Goal: Task Accomplishment & Management: Manage account settings

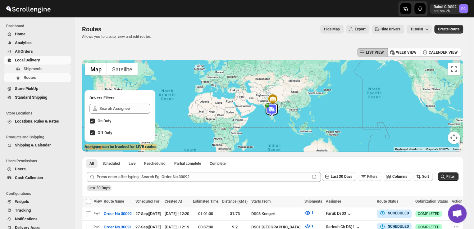
click at [39, 69] on span "Shipments" at bounding box center [33, 68] width 19 height 5
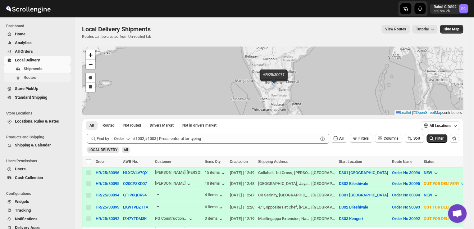
click at [39, 79] on span "Routes" at bounding box center [47, 77] width 46 height 6
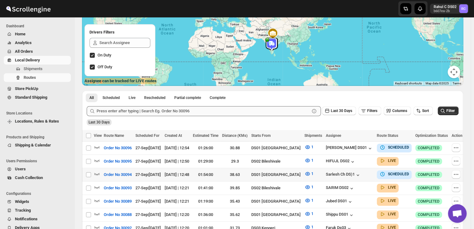
scroll to position [67, 0]
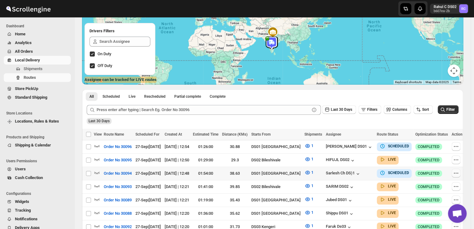
click at [453, 173] on icon "button" at bounding box center [455, 173] width 6 height 6
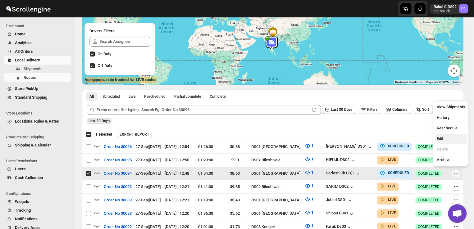
click at [440, 138] on span "Edit" at bounding box center [439, 138] width 7 height 5
checkbox input "false"
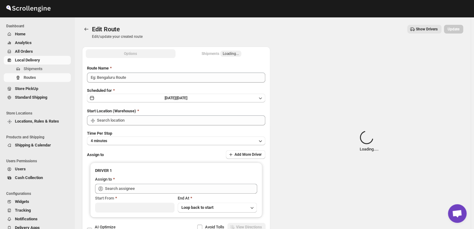
type input "Order No 30094"
type input "DS01 [GEOGRAPHIC_DATA]"
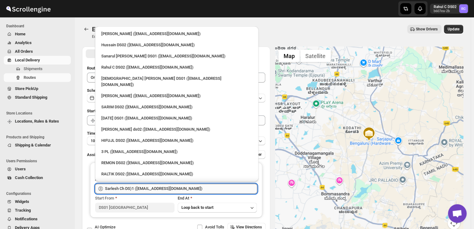
click at [186, 190] on input "Sarlesh Ch DS)1 ([EMAIL_ADDRESS][DOMAIN_NAME])" at bounding box center [181, 189] width 152 height 10
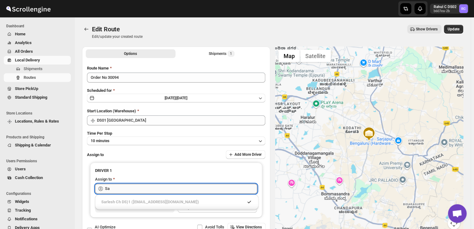
type input "S"
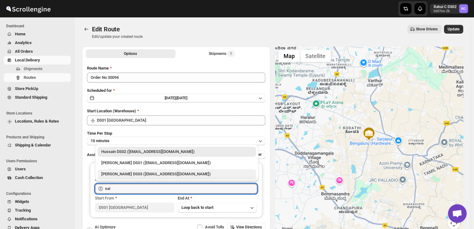
click at [133, 174] on div "[PERSON_NAME] DS03 ([EMAIL_ADDRESS][DOMAIN_NAME])" at bounding box center [176, 174] width 151 height 6
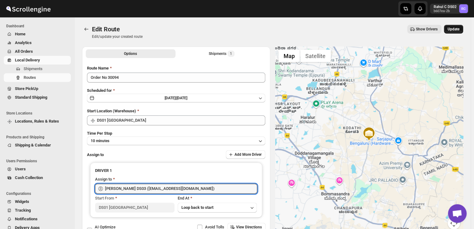
type input "[PERSON_NAME] DS03 ([EMAIL_ADDRESS][DOMAIN_NAME])"
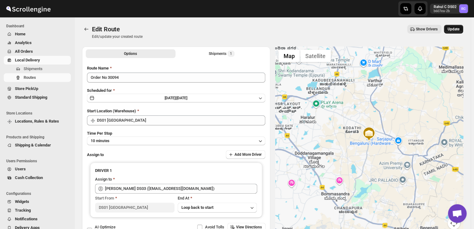
click at [458, 29] on span "Update" at bounding box center [453, 29] width 12 height 5
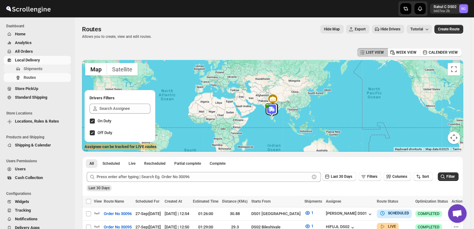
click at [36, 69] on span "Shipments" at bounding box center [33, 68] width 19 height 5
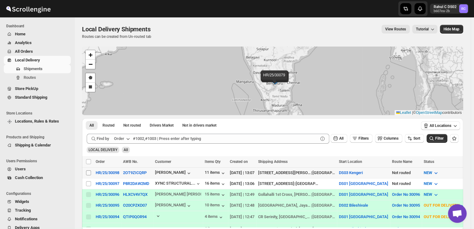
click at [88, 172] on input "Select shipment" at bounding box center [88, 172] width 5 height 5
checkbox input "true"
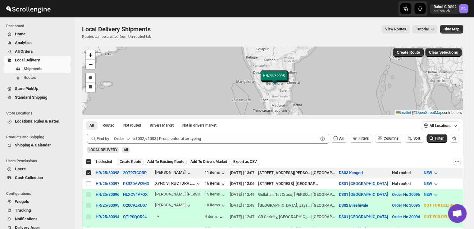
click at [125, 161] on span "Create Route" at bounding box center [129, 161] width 21 height 5
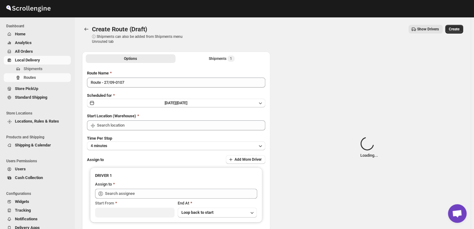
type input "DS03 Kengeri"
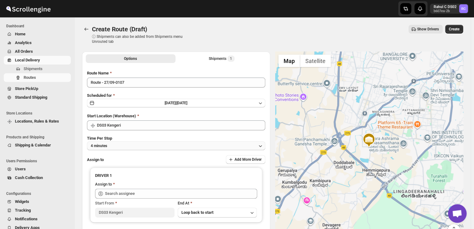
click at [117, 148] on button "4 minutes" at bounding box center [176, 146] width 178 height 9
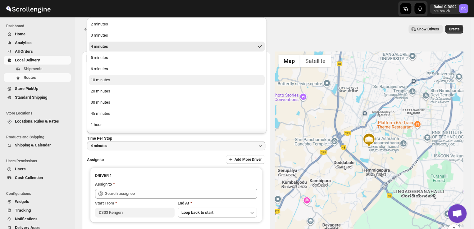
click at [110, 79] on div "10 minutes" at bounding box center [101, 80] width 20 height 6
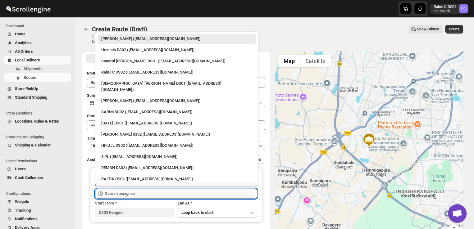
click at [146, 192] on input "text" at bounding box center [181, 194] width 152 height 10
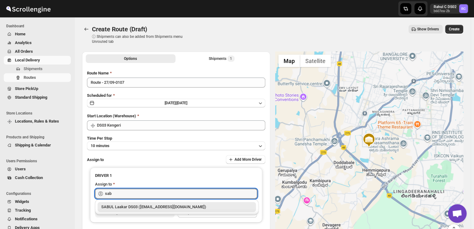
click at [144, 208] on div "SABUL Laakar DS03 ([EMAIL_ADDRESS][DOMAIN_NAME])" at bounding box center [176, 207] width 151 height 6
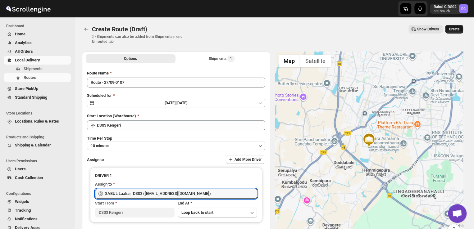
type input "SABUL Laakar DS03 ([EMAIL_ADDRESS][DOMAIN_NAME])"
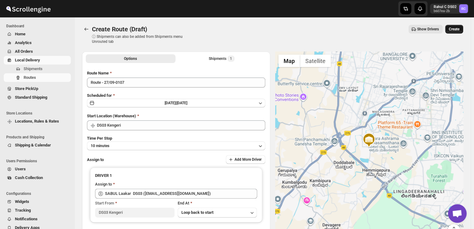
click at [456, 26] on button "Create" at bounding box center [454, 29] width 18 height 9
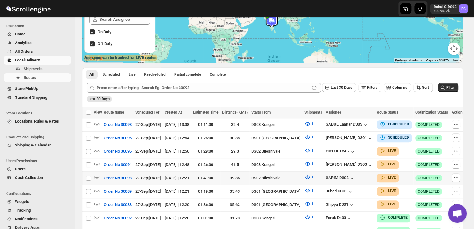
scroll to position [98, 0]
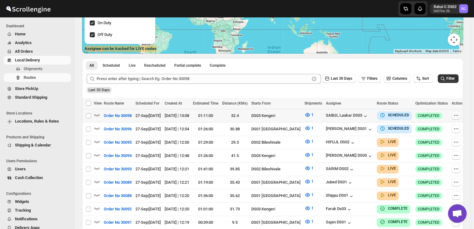
click at [456, 115] on icon "button" at bounding box center [455, 115] width 6 height 6
checkbox input "true"
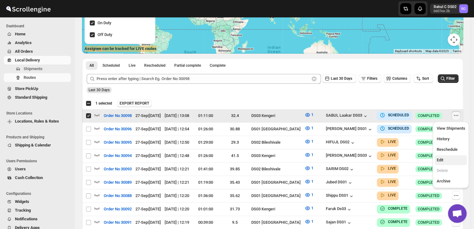
click at [441, 158] on span "Edit" at bounding box center [439, 160] width 7 height 5
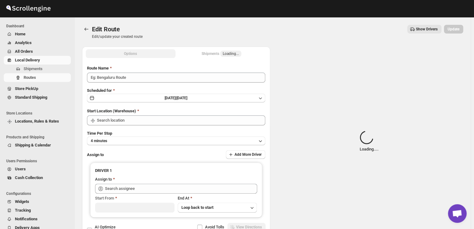
type input "Order No 30098"
type input "DS03 Kengeri"
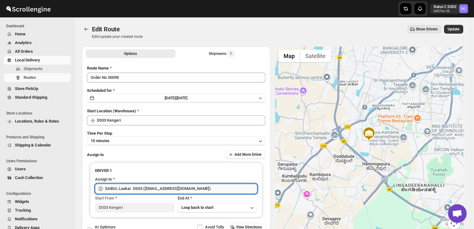
click at [197, 187] on input "SABUL Laakar DS03 ([EMAIL_ADDRESS][DOMAIN_NAME])" at bounding box center [181, 189] width 152 height 10
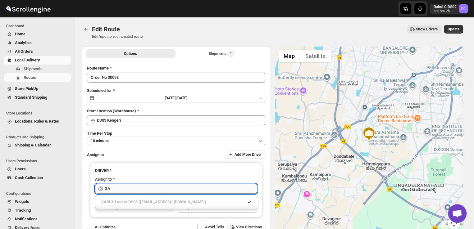
type input "S"
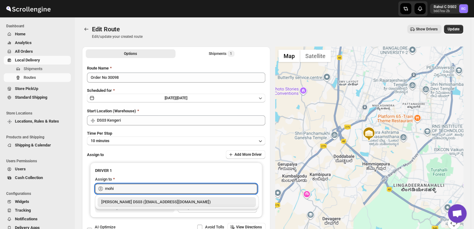
click at [201, 206] on div "[PERSON_NAME] DS03 ([EMAIL_ADDRESS][DOMAIN_NAME])" at bounding box center [176, 202] width 158 height 10
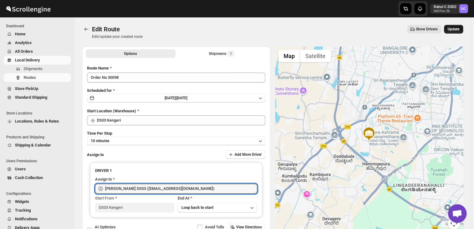
type input "[PERSON_NAME] DS03 ([EMAIL_ADDRESS][DOMAIN_NAME])"
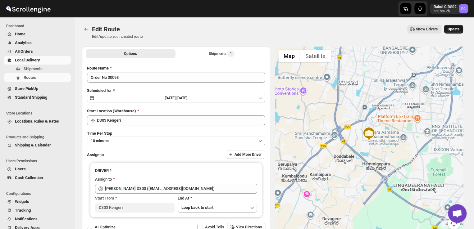
click at [455, 29] on span "Update" at bounding box center [453, 29] width 12 height 5
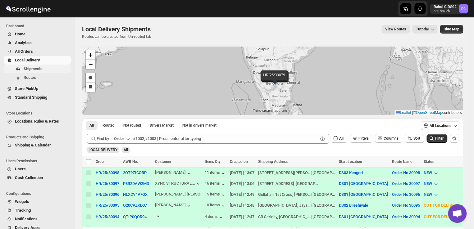
click at [47, 69] on span "Shipments" at bounding box center [47, 69] width 46 height 6
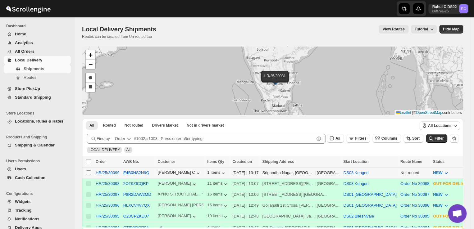
click at [87, 174] on input "Select shipment" at bounding box center [88, 172] width 5 height 5
checkbox input "true"
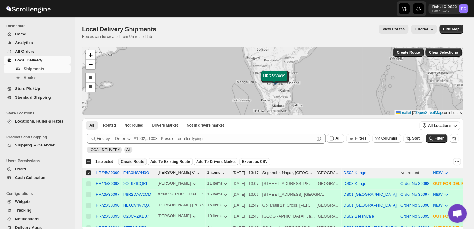
click at [133, 162] on span "Create Route" at bounding box center [132, 161] width 23 height 5
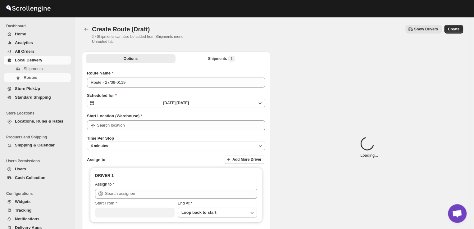
type input "DS03 Kengeri"
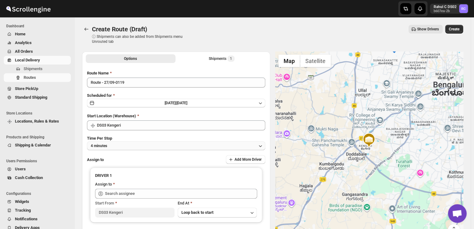
click at [114, 146] on button "4 minutes" at bounding box center [176, 146] width 178 height 9
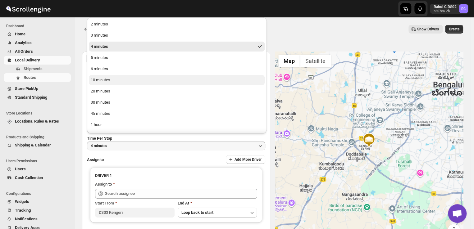
click at [102, 80] on div "10 minutes" at bounding box center [101, 80] width 20 height 6
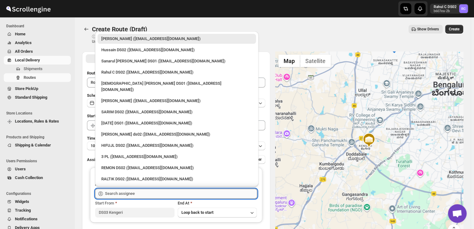
click at [135, 194] on input "text" at bounding box center [181, 194] width 152 height 10
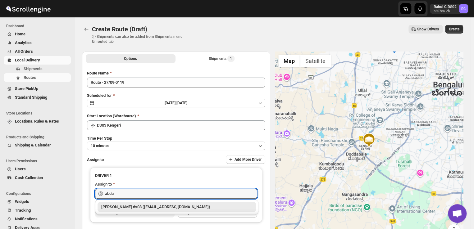
click at [150, 208] on div "[PERSON_NAME] ds03 ([EMAIL_ADDRESS][DOMAIN_NAME])" at bounding box center [176, 207] width 151 height 6
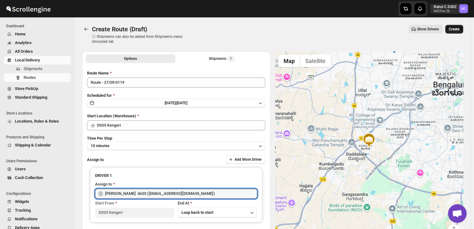
type input "[PERSON_NAME] ds03 ([EMAIL_ADDRESS][DOMAIN_NAME])"
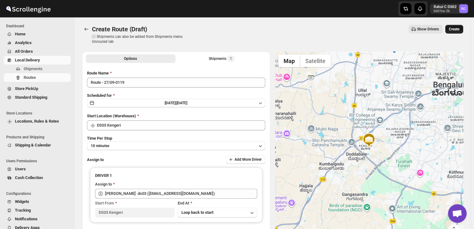
click at [454, 28] on span "Create" at bounding box center [453, 29] width 11 height 5
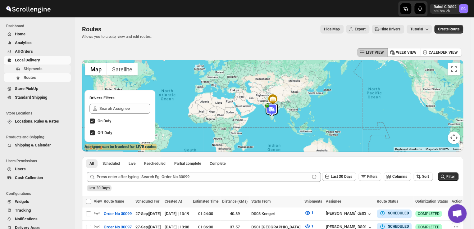
click at [41, 69] on span "Shipments" at bounding box center [33, 68] width 19 height 5
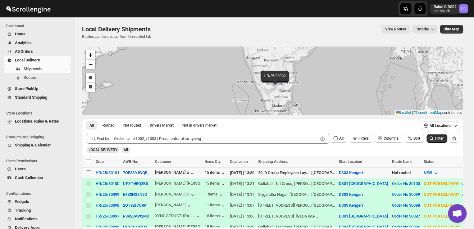
click at [87, 172] on input "Select shipment" at bounding box center [88, 172] width 5 height 5
checkbox input "true"
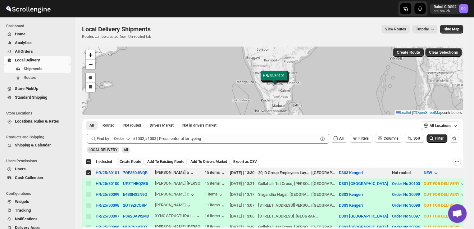
click at [128, 161] on span "Create Route" at bounding box center [129, 161] width 21 height 5
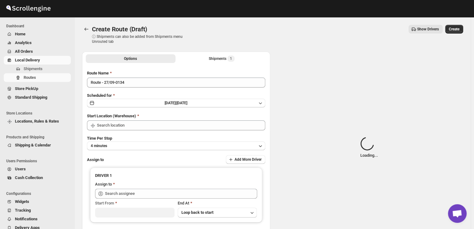
type input "DS03 Kengeri"
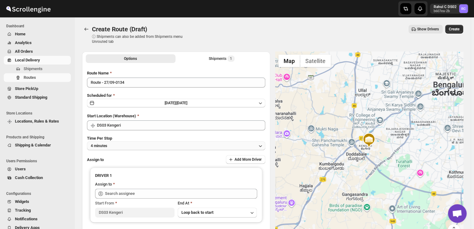
click at [113, 146] on button "4 minutes" at bounding box center [176, 146] width 178 height 9
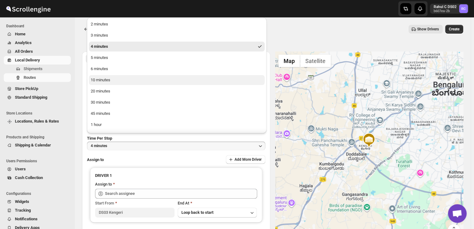
click at [107, 80] on div "10 minutes" at bounding box center [101, 80] width 20 height 6
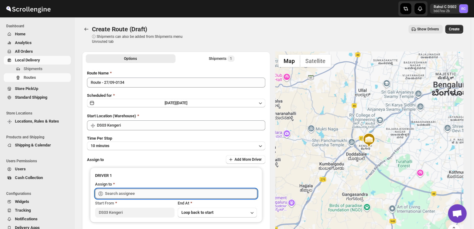
click at [148, 193] on input "text" at bounding box center [181, 194] width 152 height 10
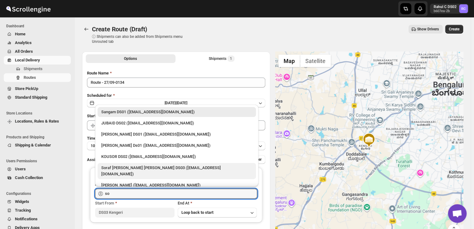
click at [114, 169] on div "Soraf [PERSON_NAME] [PERSON_NAME] DS03 ([EMAIL_ADDRESS][DOMAIN_NAME])" at bounding box center [176, 171] width 151 height 12
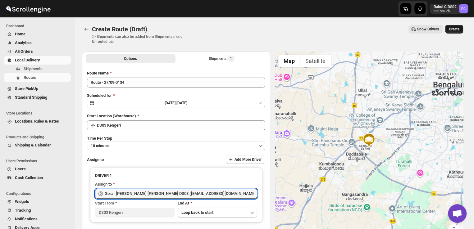
type input "Soraf [PERSON_NAME] [PERSON_NAME] DS03 ([EMAIL_ADDRESS][DOMAIN_NAME])"
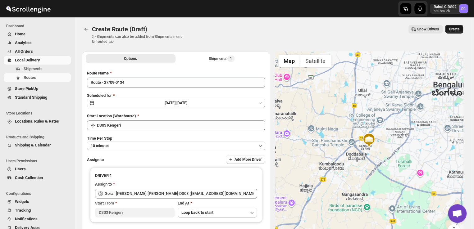
click at [459, 29] on span "Create" at bounding box center [453, 29] width 11 height 5
